Goal: Use online tool/utility

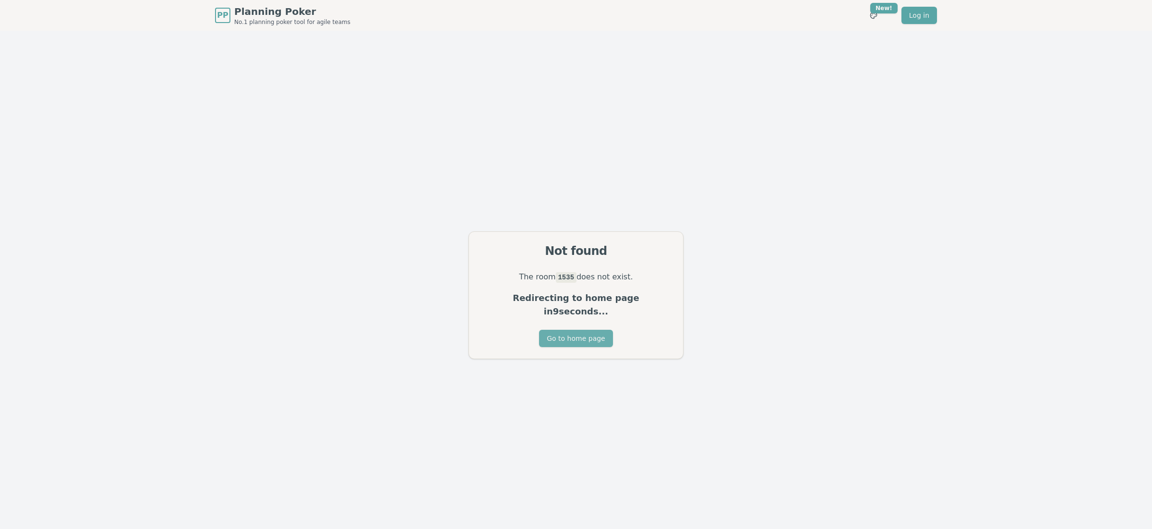
click at [563, 330] on button "Go to home page" at bounding box center [575, 338] width 73 height 17
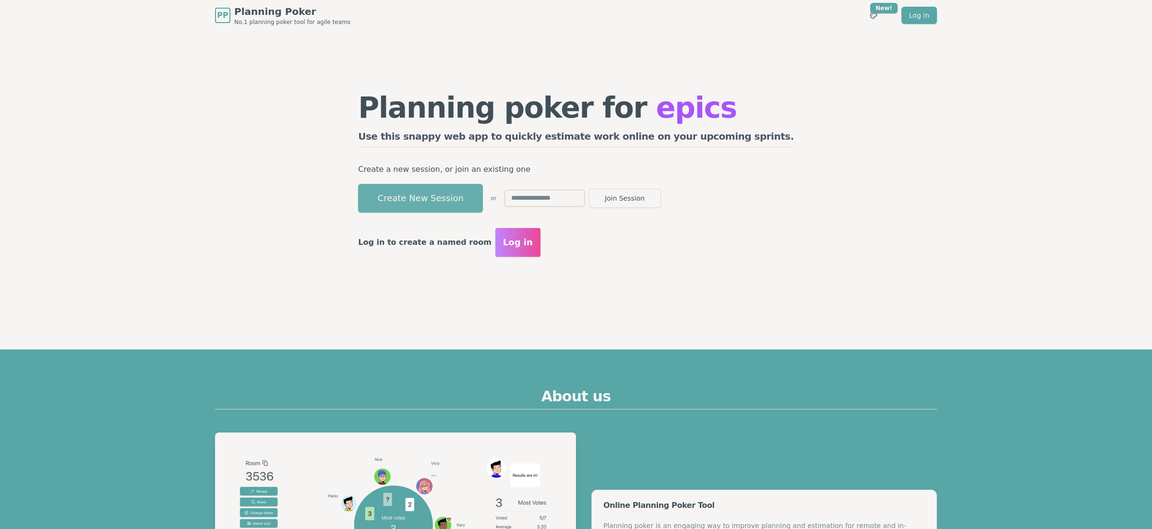
click at [483, 188] on button "Create New Session" at bounding box center [420, 198] width 125 height 29
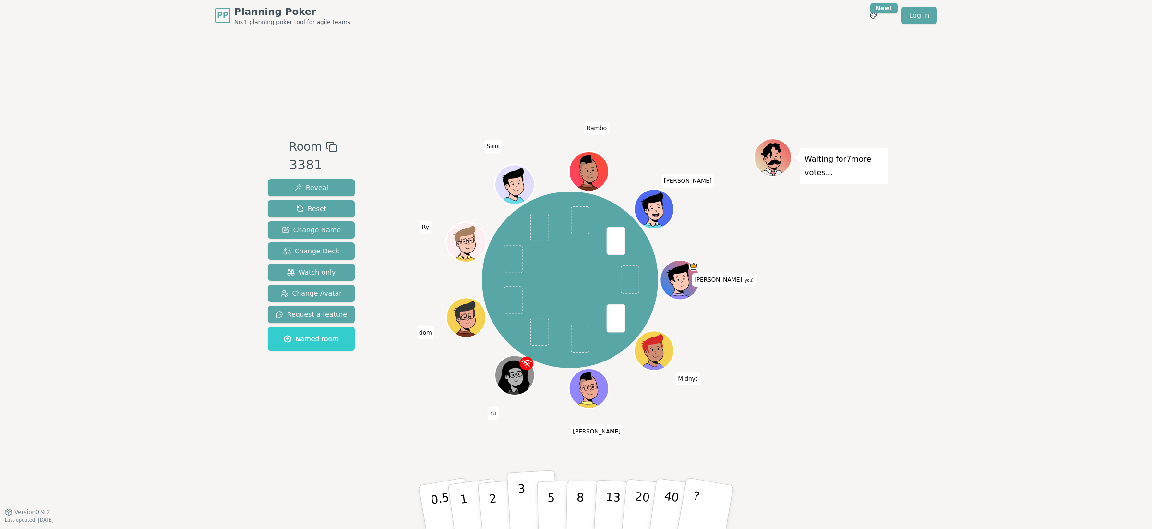
click at [516, 506] on button "3" at bounding box center [533, 507] width 52 height 75
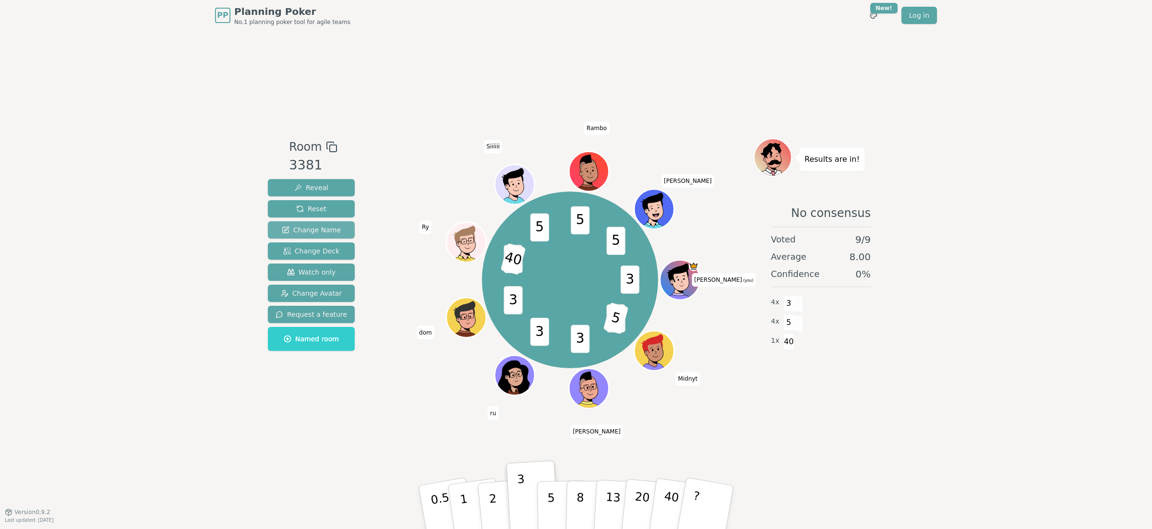
click at [303, 225] on span "Change Name" at bounding box center [311, 230] width 59 height 10
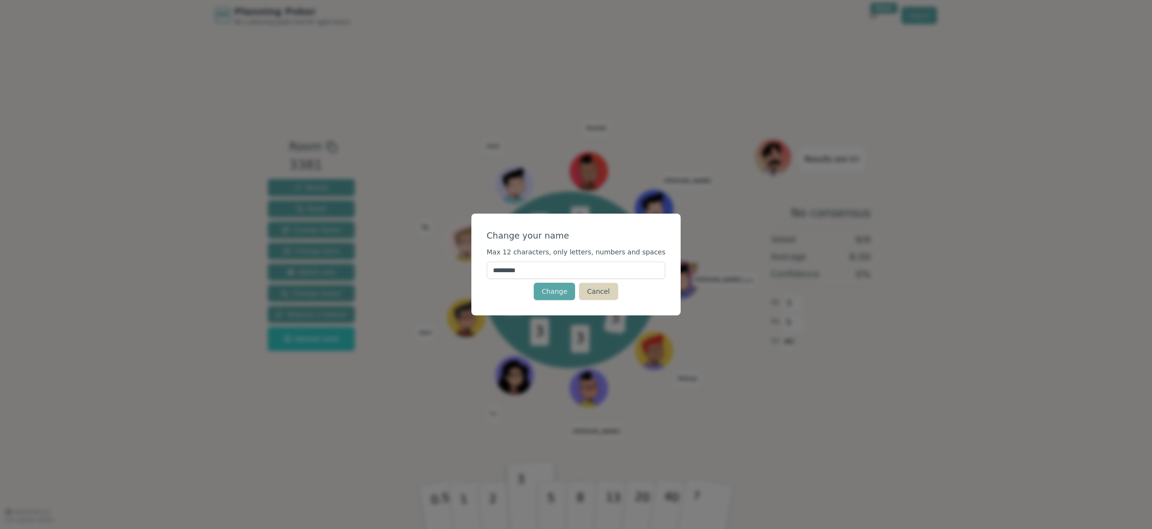
click at [604, 287] on button "Cancel" at bounding box center [598, 291] width 39 height 17
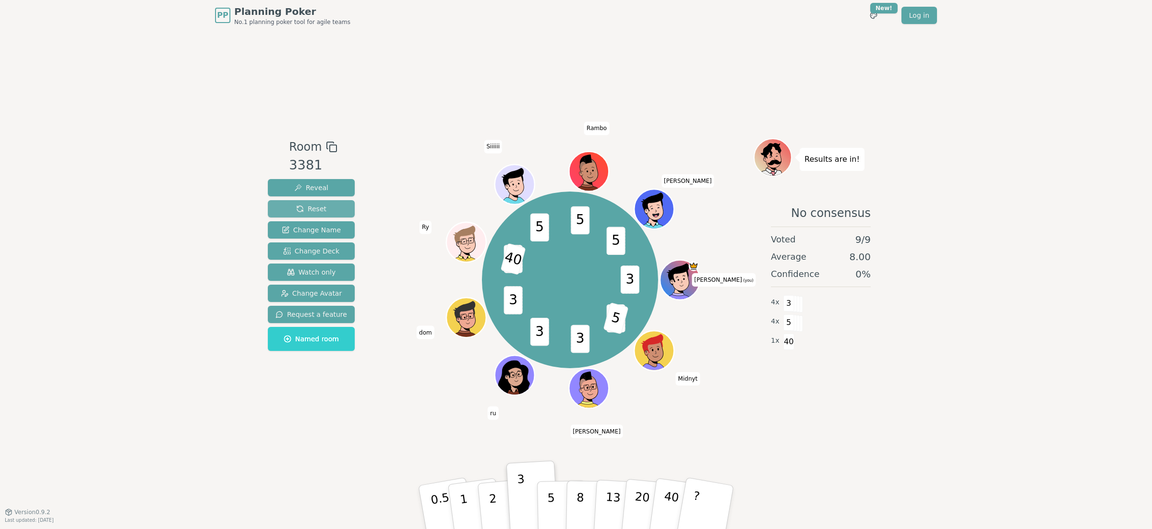
click at [324, 208] on button "Reset" at bounding box center [311, 208] width 87 height 17
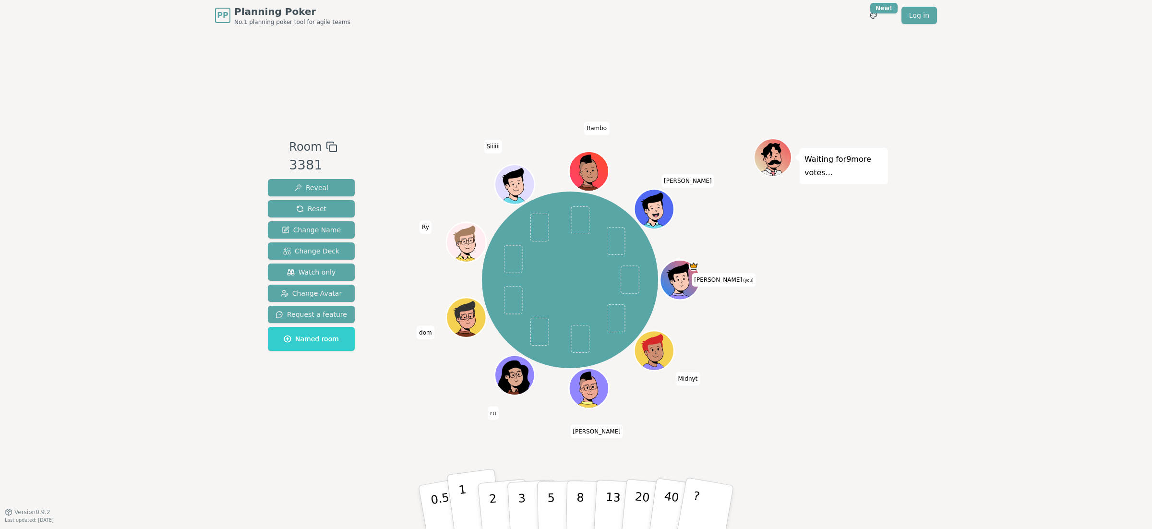
click at [472, 495] on button "1" at bounding box center [474, 507] width 57 height 78
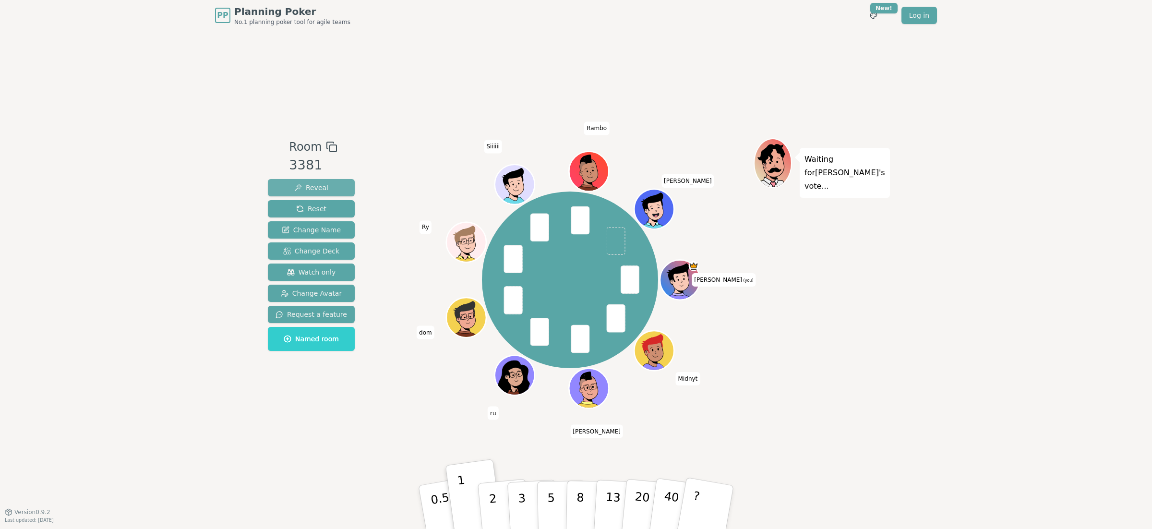
click at [318, 189] on span "Reveal" at bounding box center [311, 188] width 34 height 10
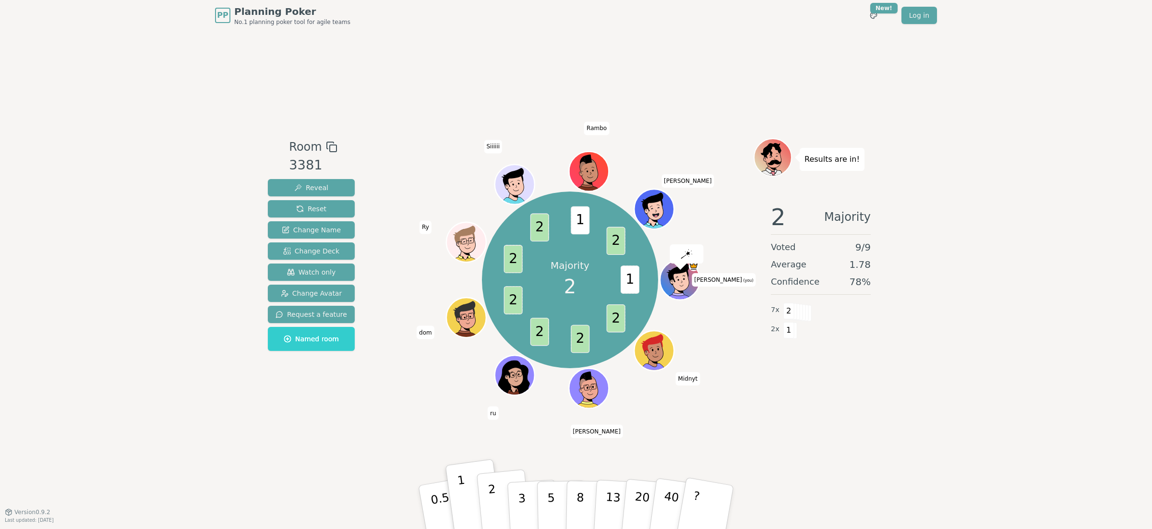
click at [494, 519] on p "2" at bounding box center [494, 508] width 12 height 52
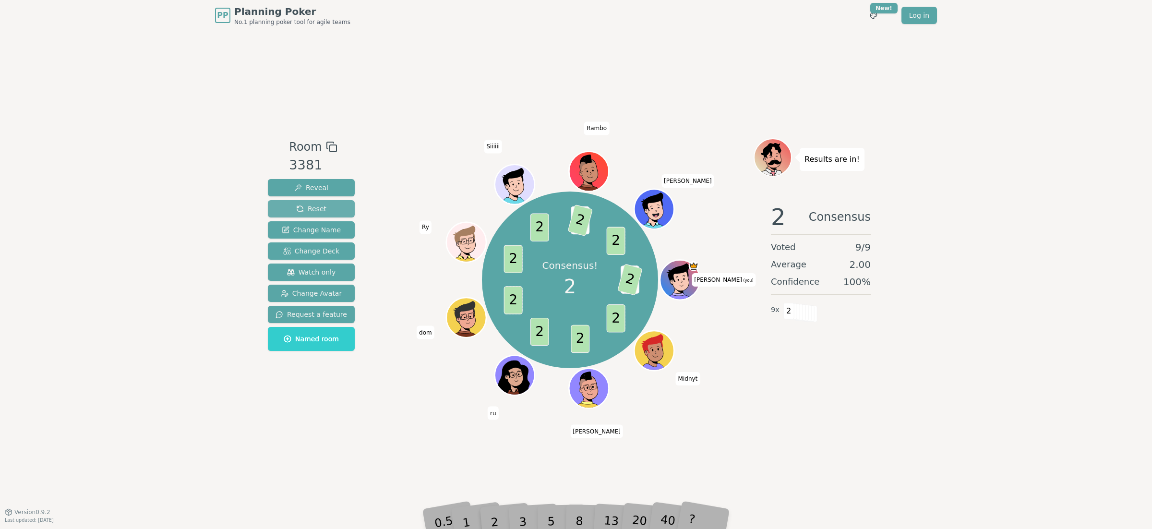
click at [302, 213] on span "Reset" at bounding box center [311, 209] width 30 height 10
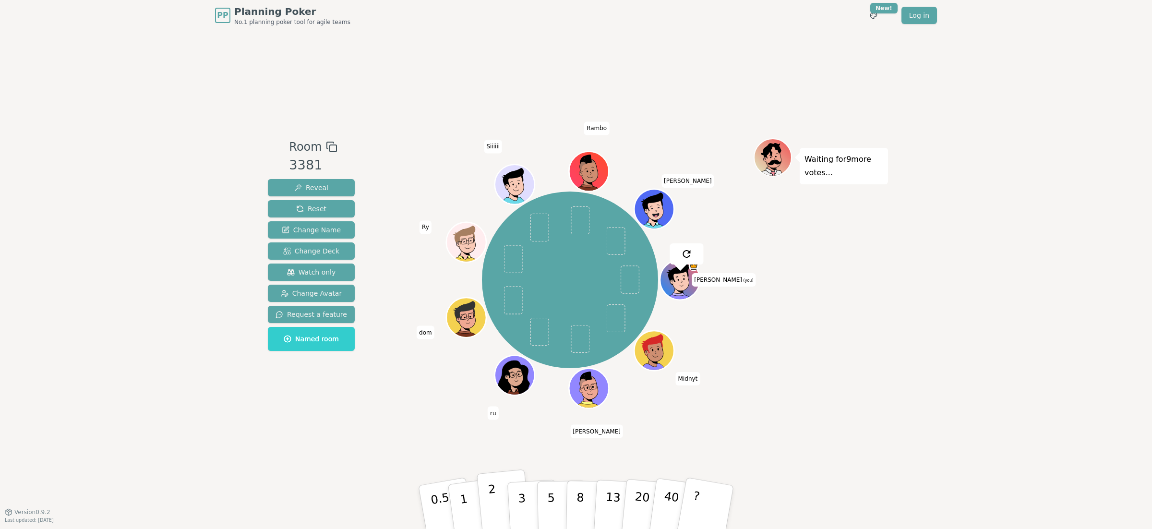
click at [502, 508] on button "2" at bounding box center [504, 507] width 55 height 76
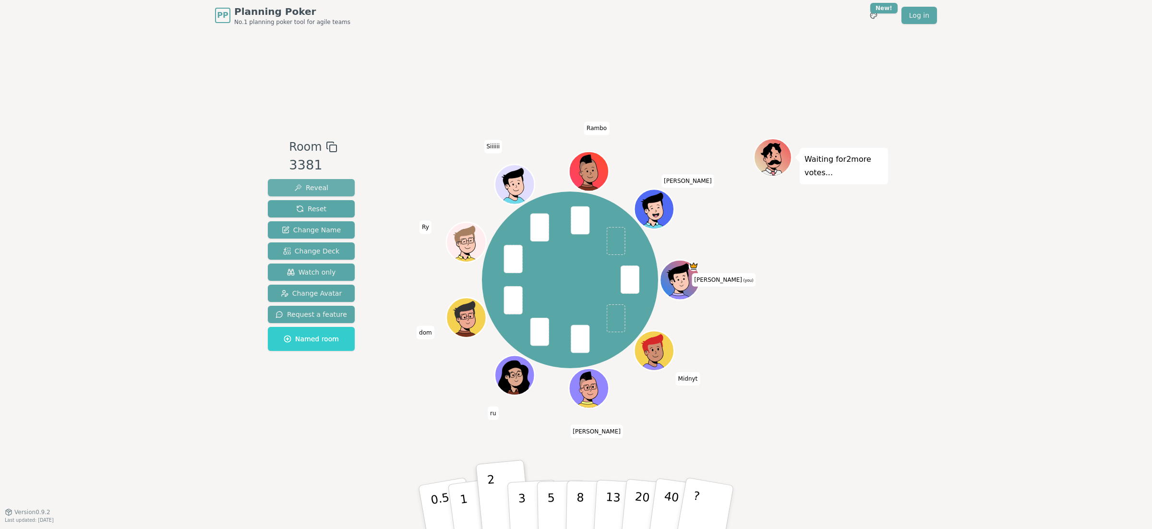
click at [325, 187] on button "Reveal" at bounding box center [311, 187] width 87 height 17
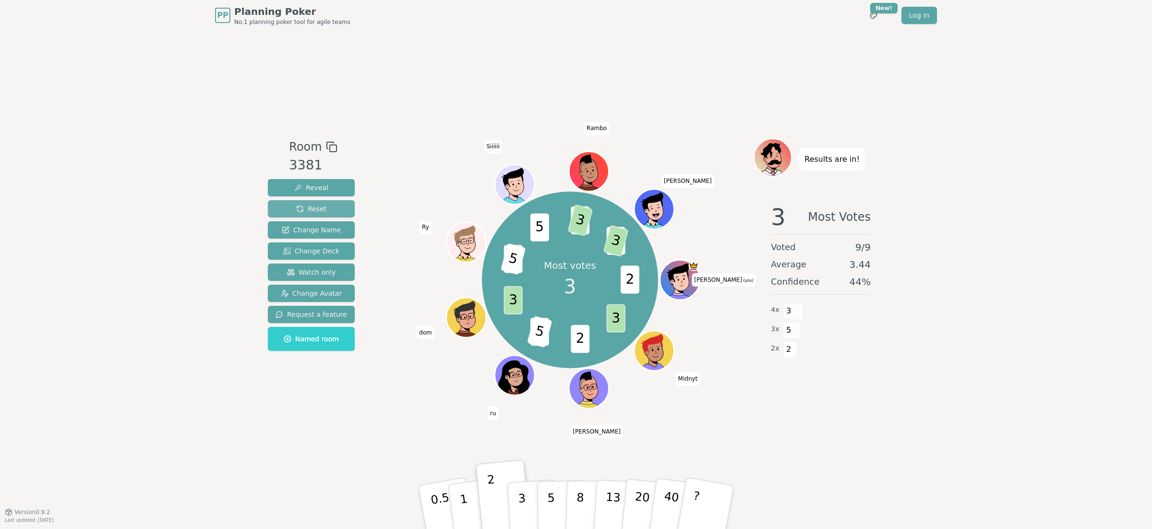
click at [320, 203] on button "Reset" at bounding box center [311, 208] width 87 height 17
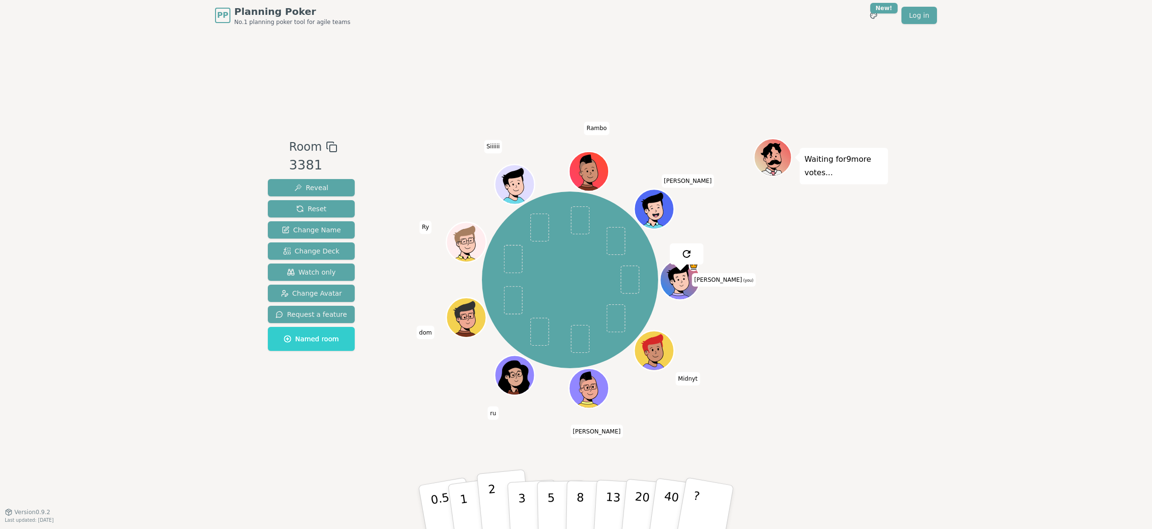
click at [496, 504] on p "2" at bounding box center [494, 508] width 12 height 52
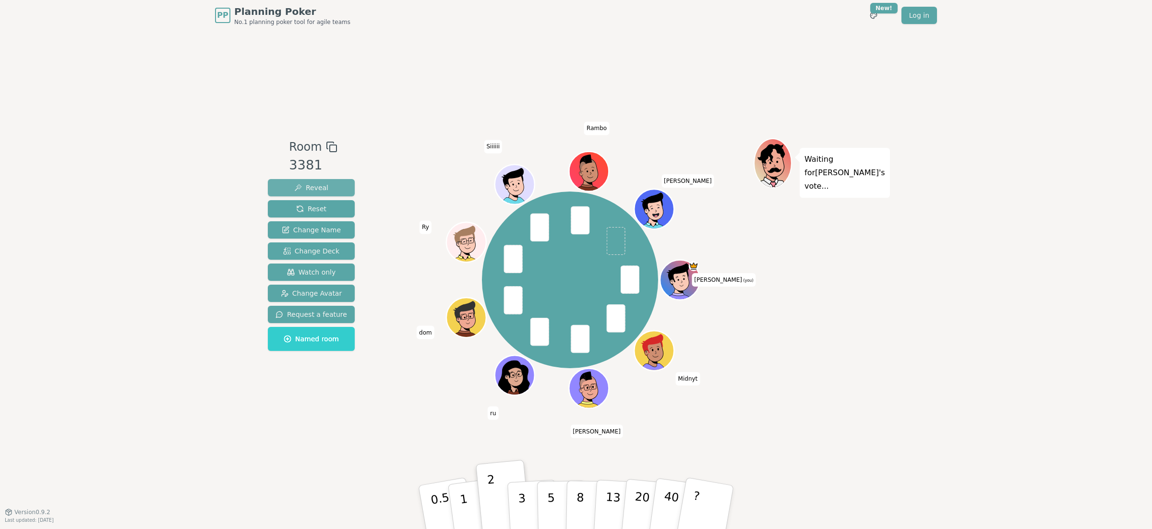
click at [324, 185] on span "Reveal" at bounding box center [311, 188] width 34 height 10
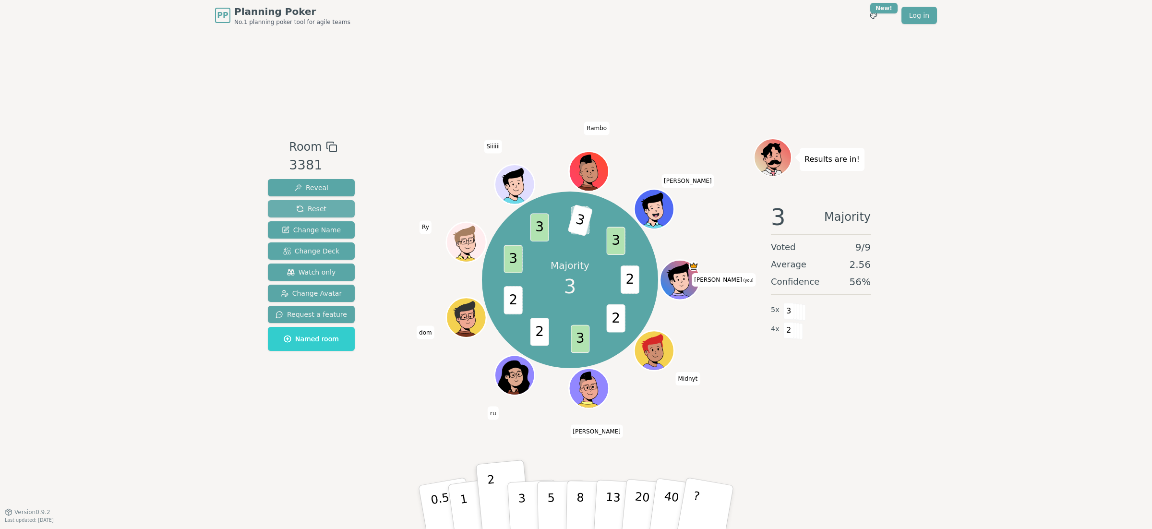
click at [319, 206] on span "Reset" at bounding box center [311, 209] width 30 height 10
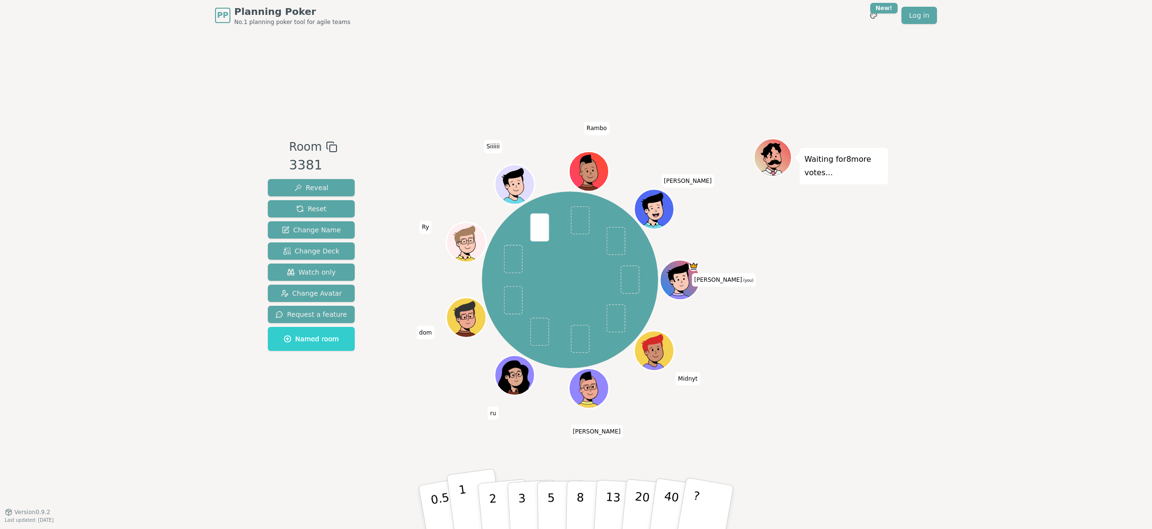
click at [474, 503] on button "1" at bounding box center [474, 507] width 57 height 78
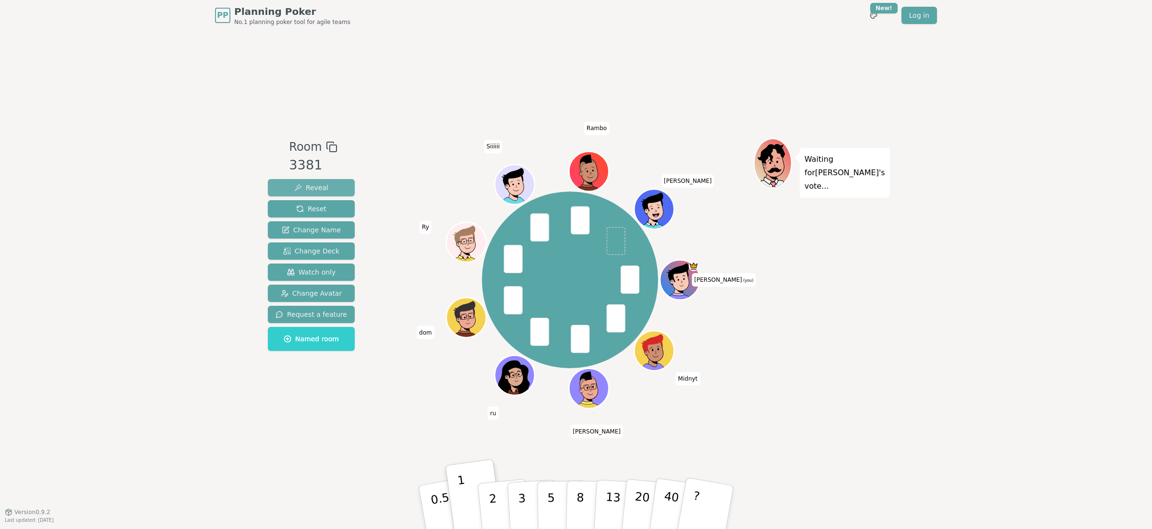
click at [308, 190] on span "Reveal" at bounding box center [311, 188] width 34 height 10
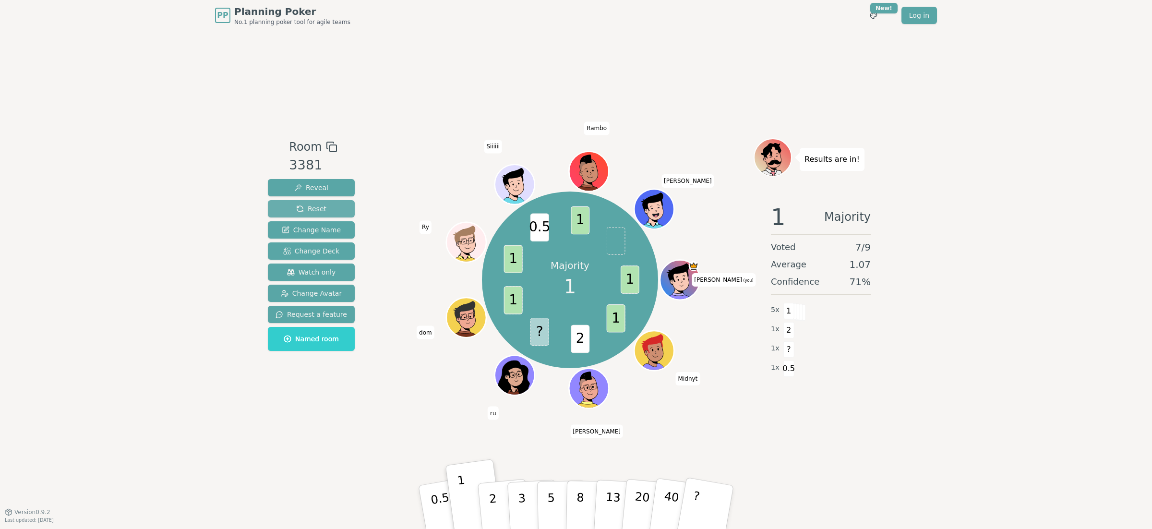
click at [299, 207] on span "Reset" at bounding box center [311, 209] width 30 height 10
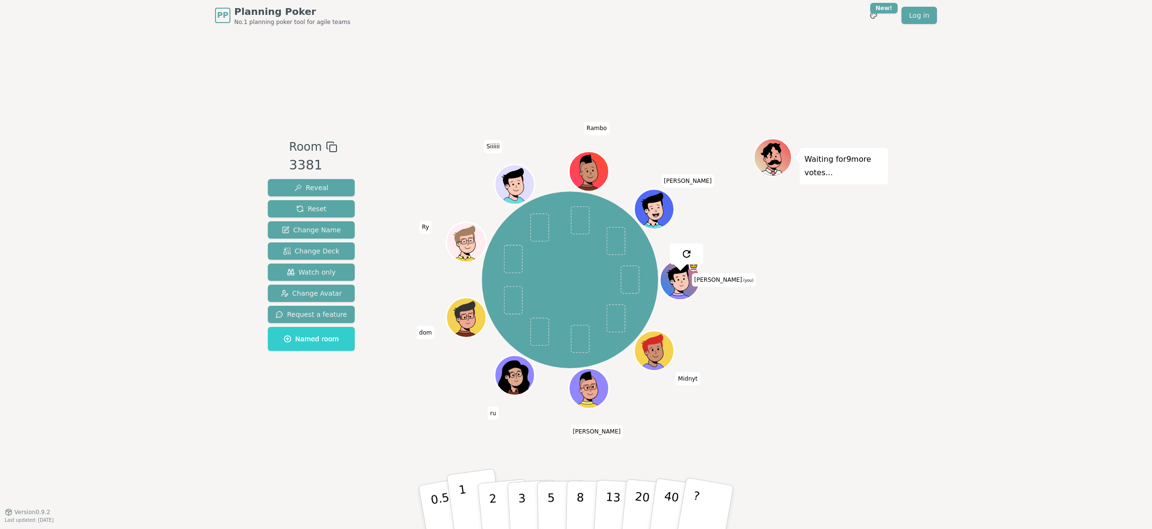
click at [467, 505] on button "1" at bounding box center [474, 507] width 57 height 78
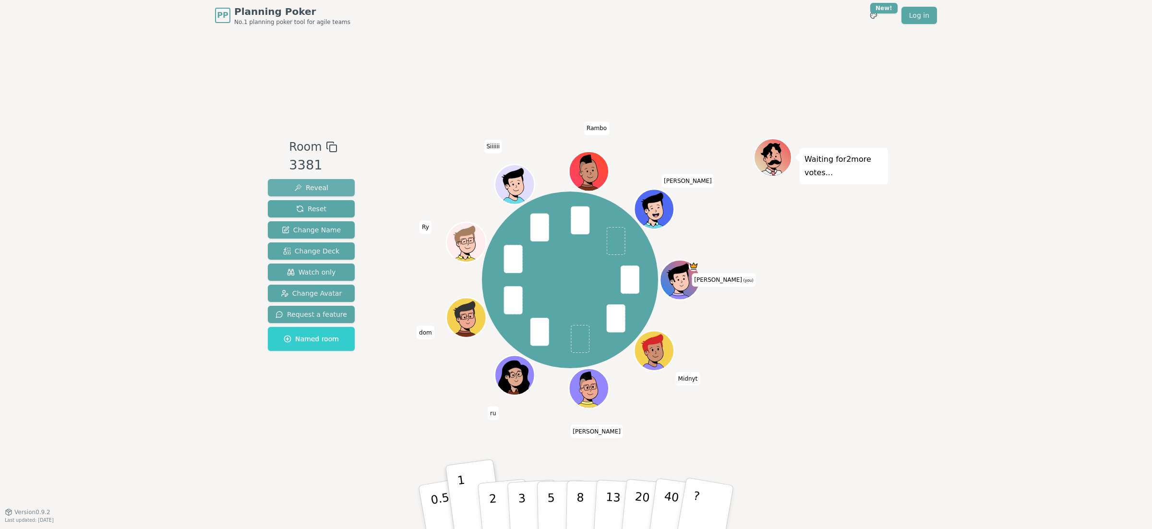
click at [310, 183] on span "Reveal" at bounding box center [311, 188] width 34 height 10
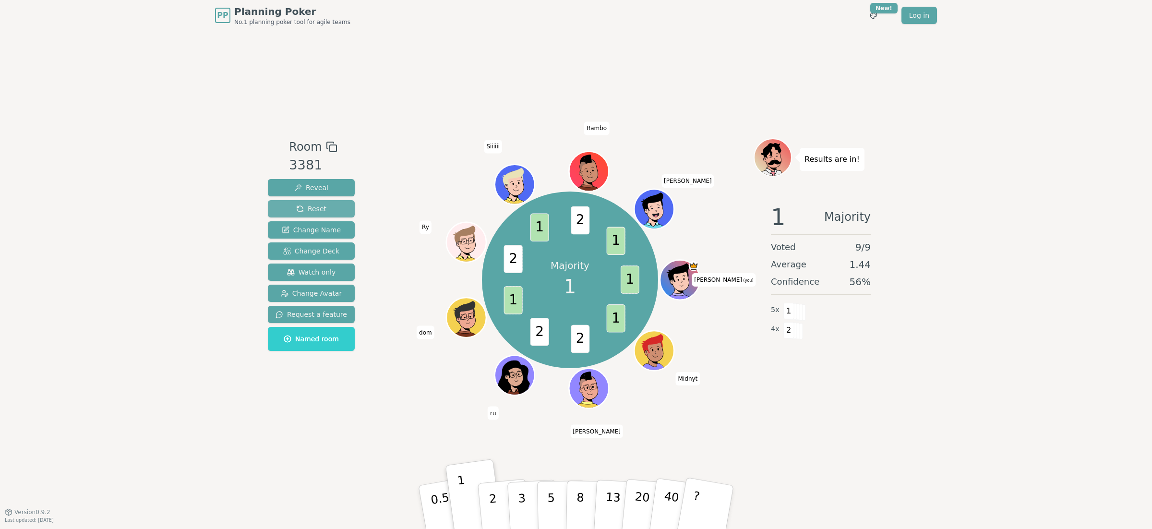
click at [311, 205] on span "Reset" at bounding box center [311, 209] width 30 height 10
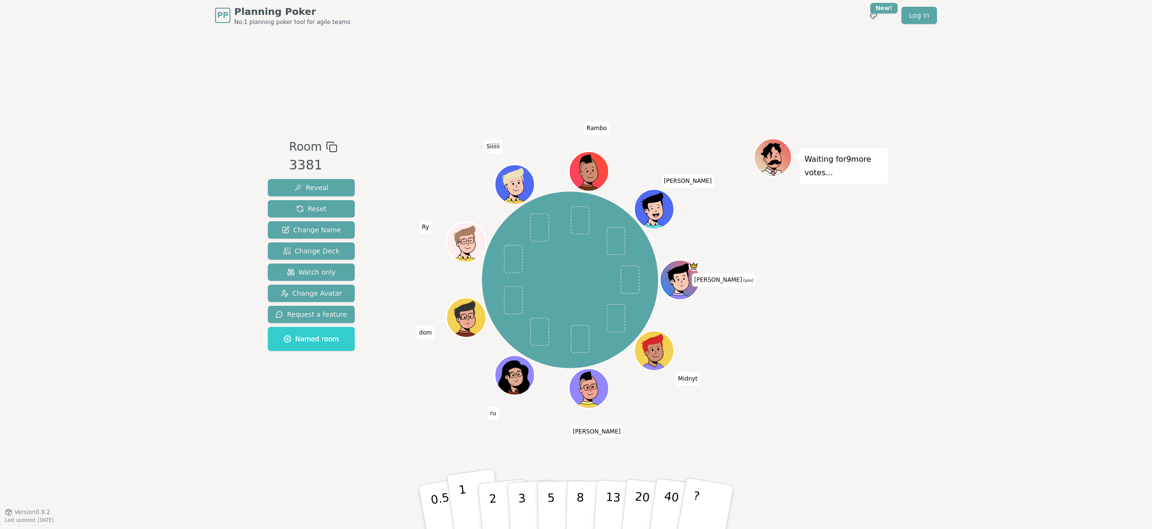
click at [471, 517] on button "1" at bounding box center [474, 507] width 57 height 78
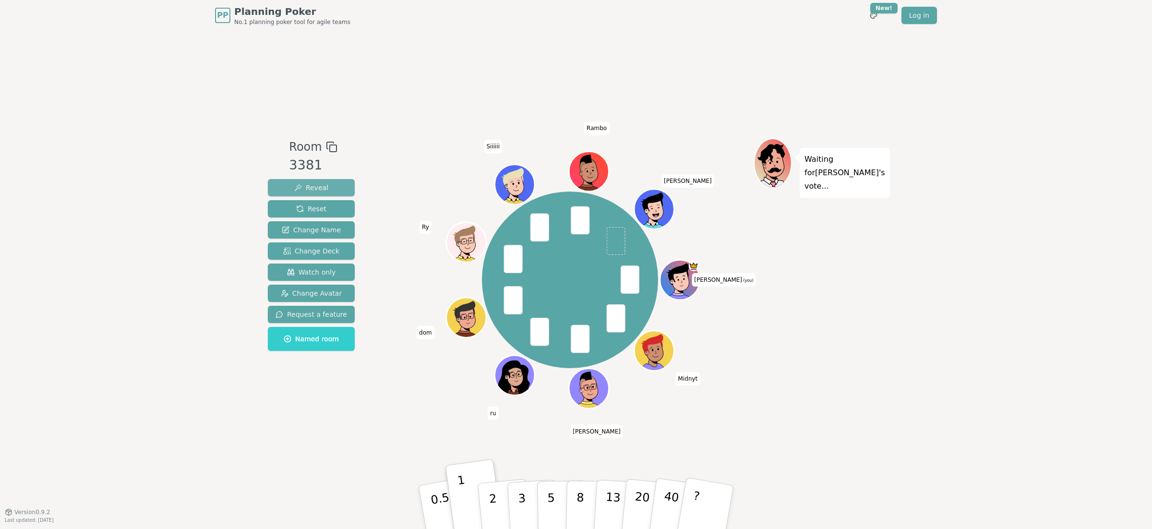
click at [314, 186] on span "Reveal" at bounding box center [311, 188] width 34 height 10
